Goal: Download file/media

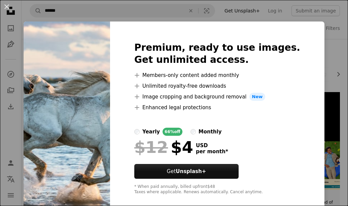
click at [59, 58] on img at bounding box center [67, 119] width 87 height 194
click at [6, 7] on button "An X shape" at bounding box center [7, 7] width 8 height 8
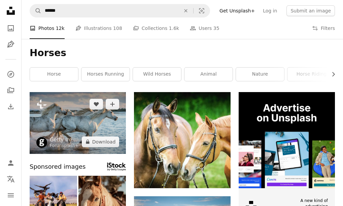
click at [87, 122] on img at bounding box center [78, 123] width 96 height 62
